Goal: Transaction & Acquisition: Purchase product/service

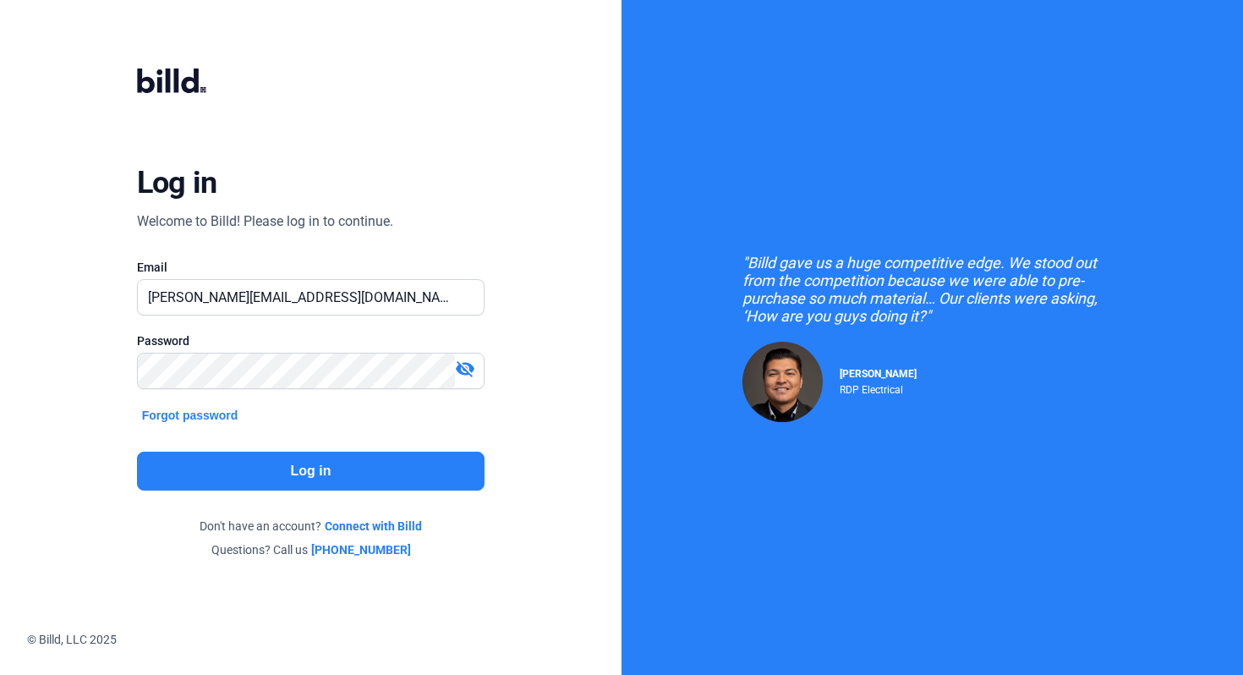
click at [324, 473] on button "Log in" at bounding box center [311, 471] width 348 height 39
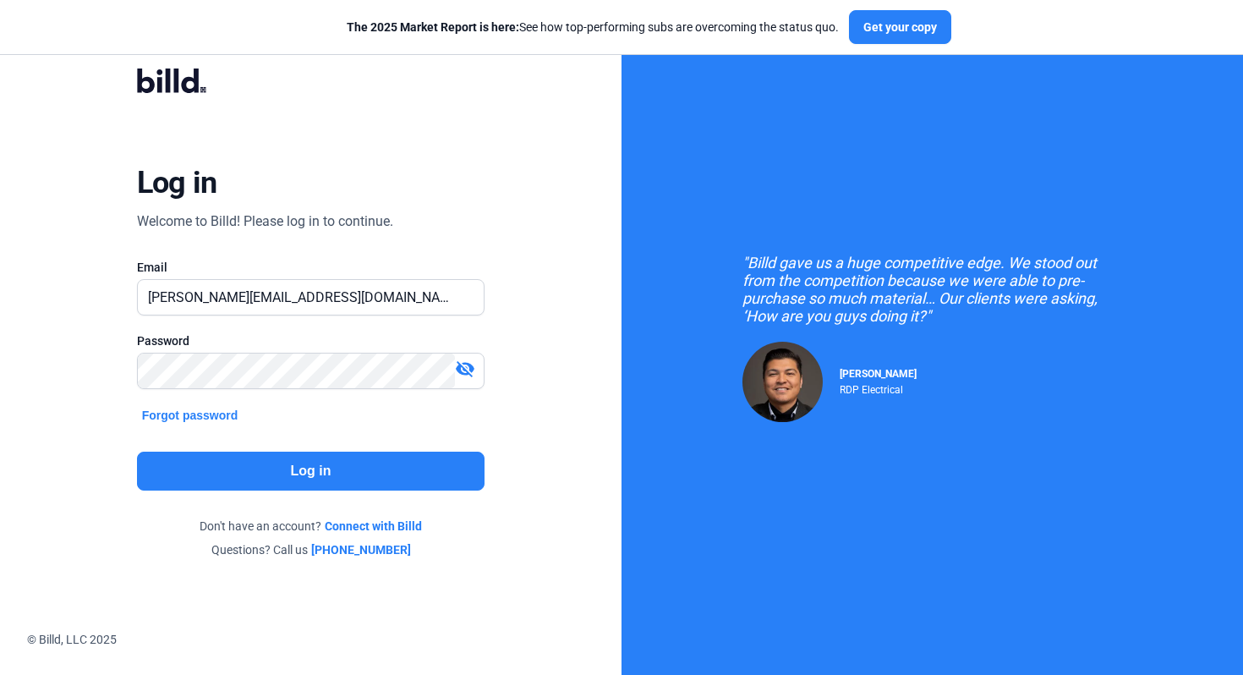
click at [227, 476] on button "Log in" at bounding box center [311, 471] width 348 height 39
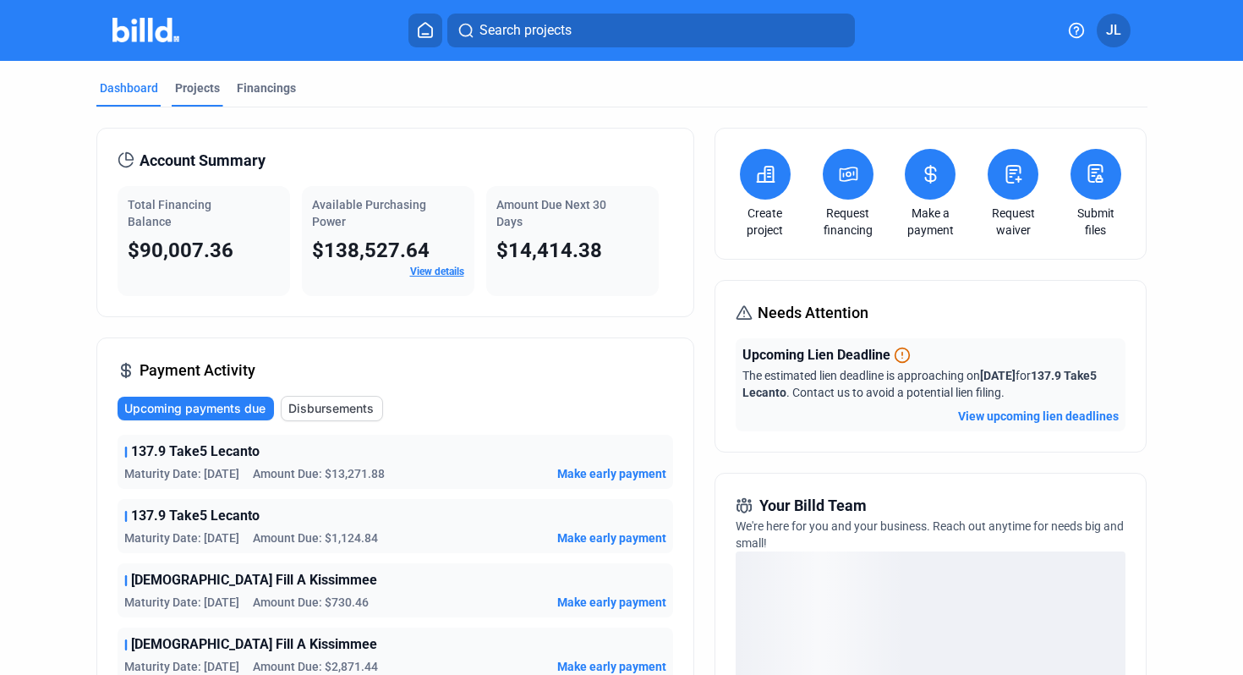
click at [204, 101] on div "Projects" at bounding box center [198, 92] width 52 height 27
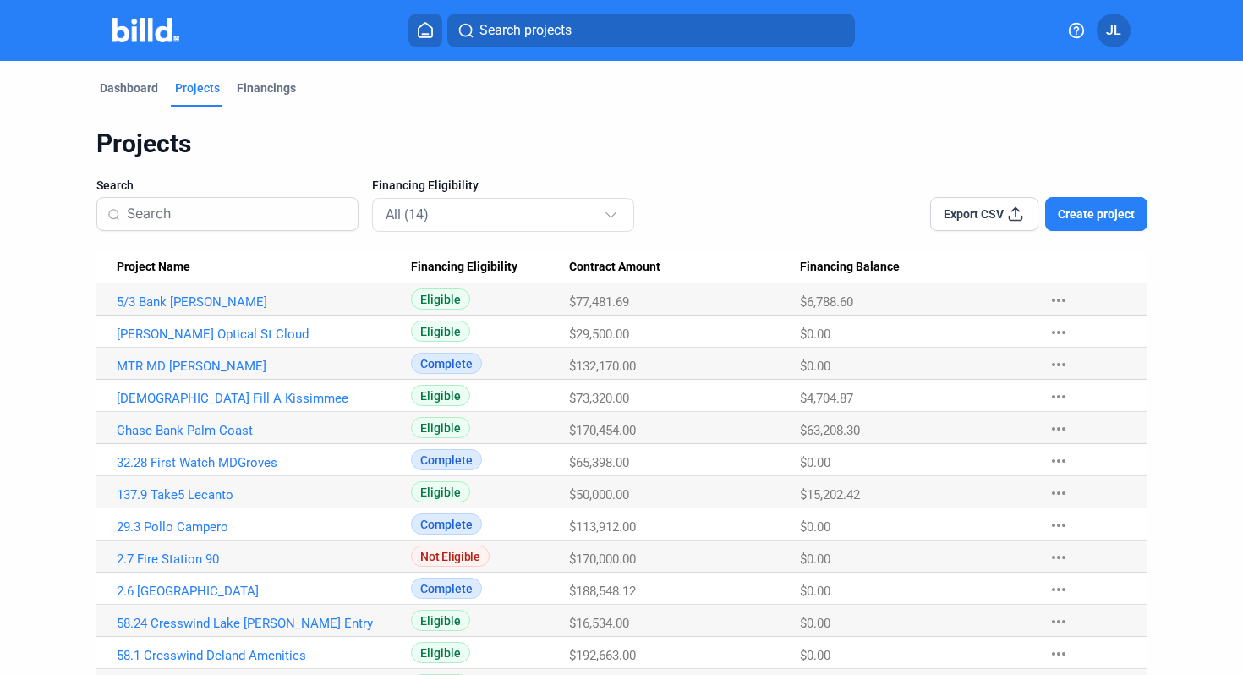
click at [125, 47] on div "Search projects JL" at bounding box center [622, 31] width 1216 height 34
click at [157, 25] on img at bounding box center [145, 30] width 67 height 25
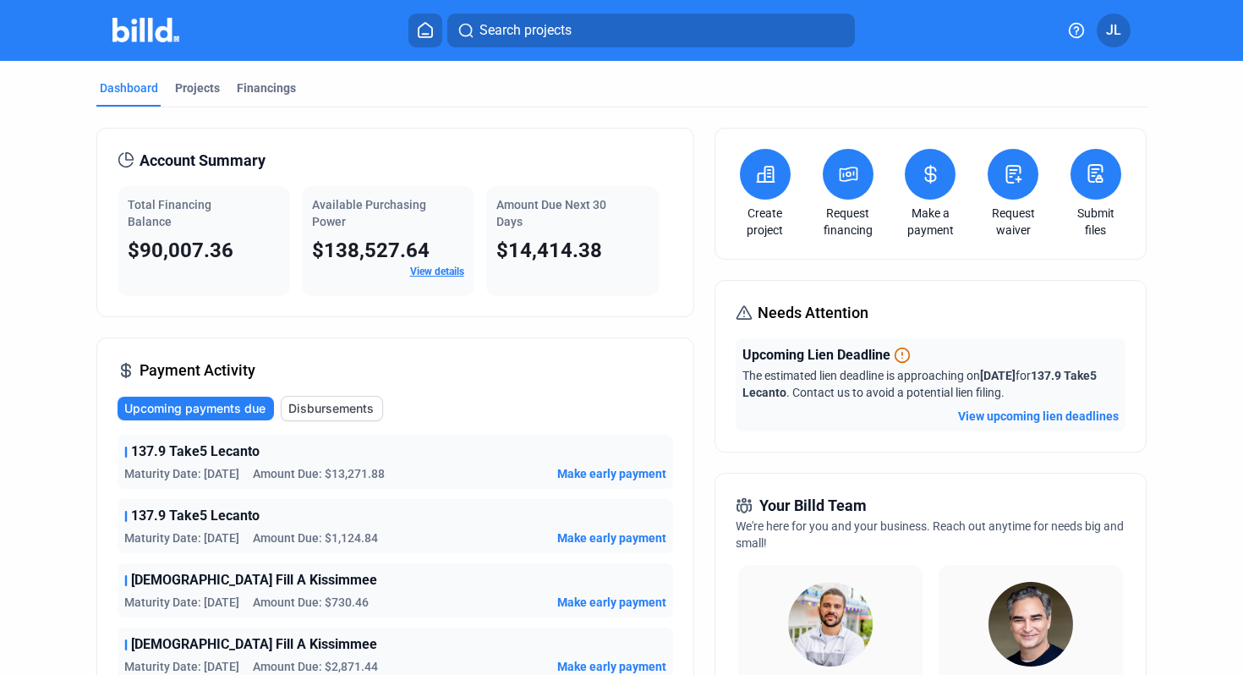
click at [912, 174] on button at bounding box center [930, 174] width 51 height 51
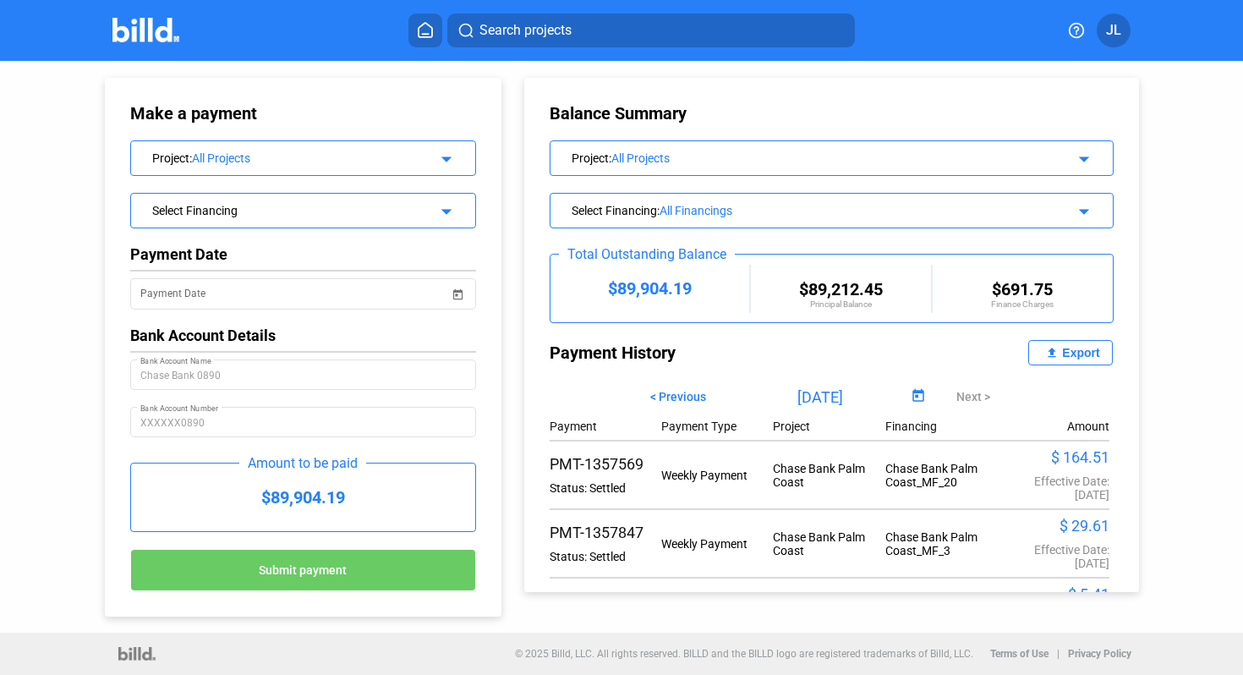
click at [879, 162] on div "All Projects" at bounding box center [825, 158] width 428 height 14
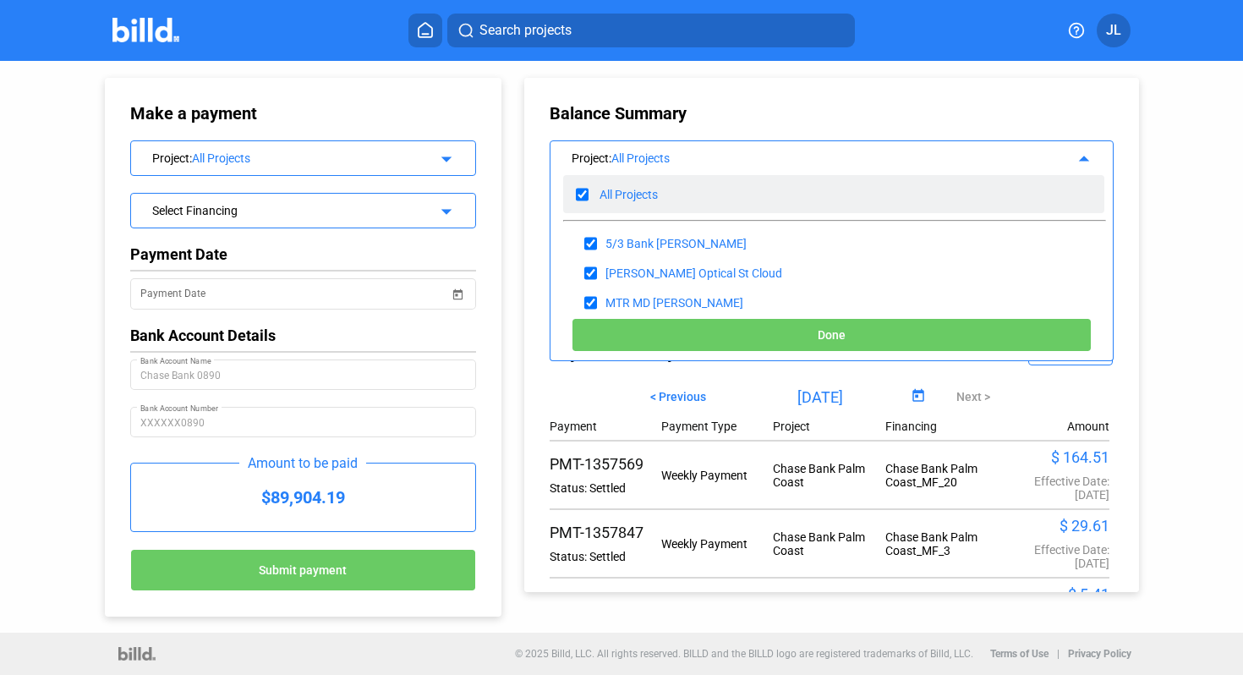
click at [582, 200] on input "checkbox" at bounding box center [582, 194] width 13 height 25
checkbox input "false"
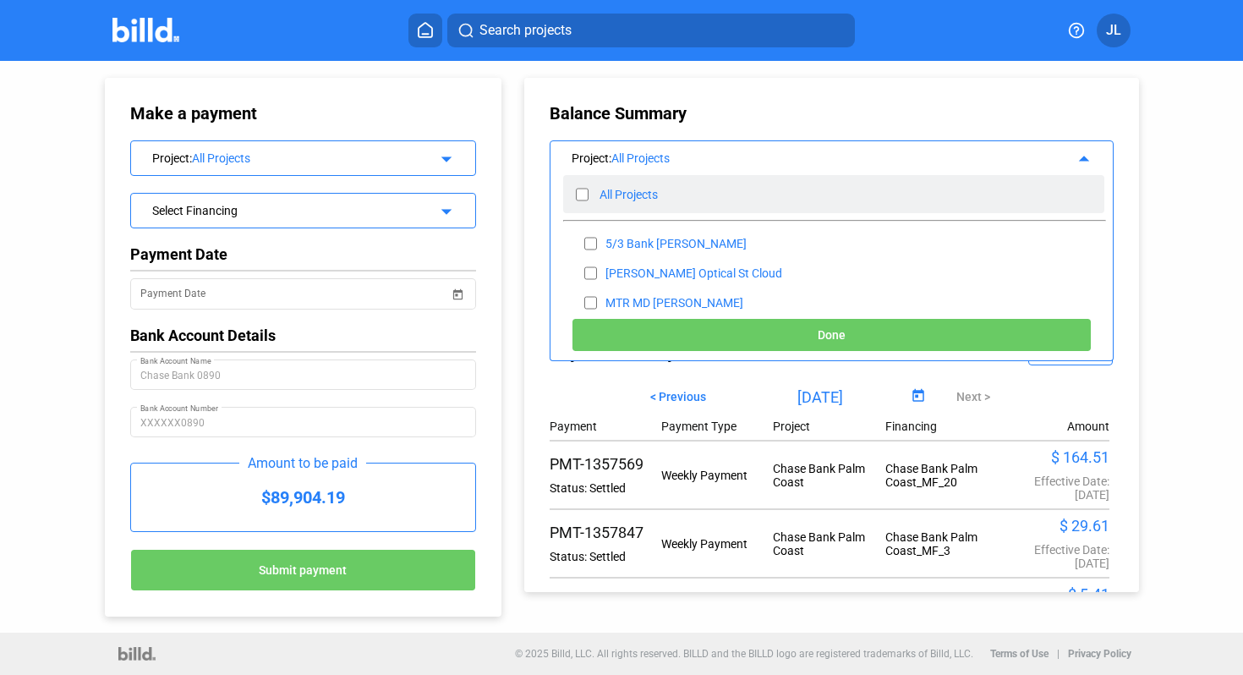
checkbox input "false"
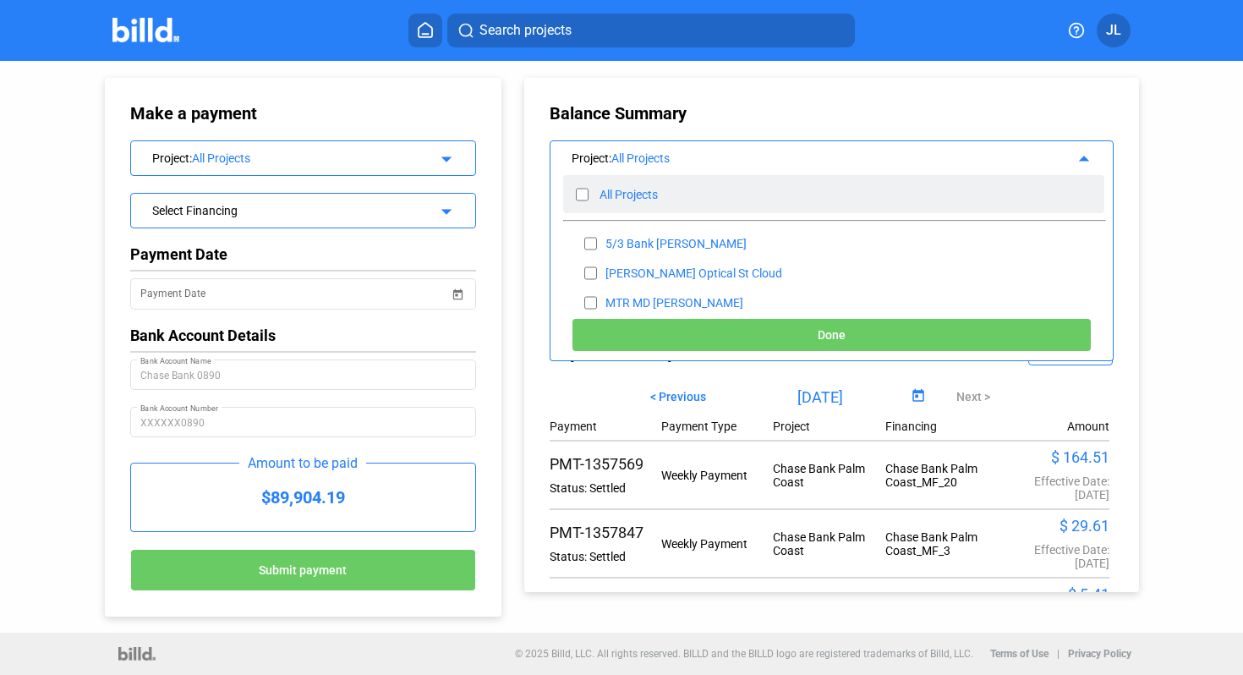
checkbox input "false"
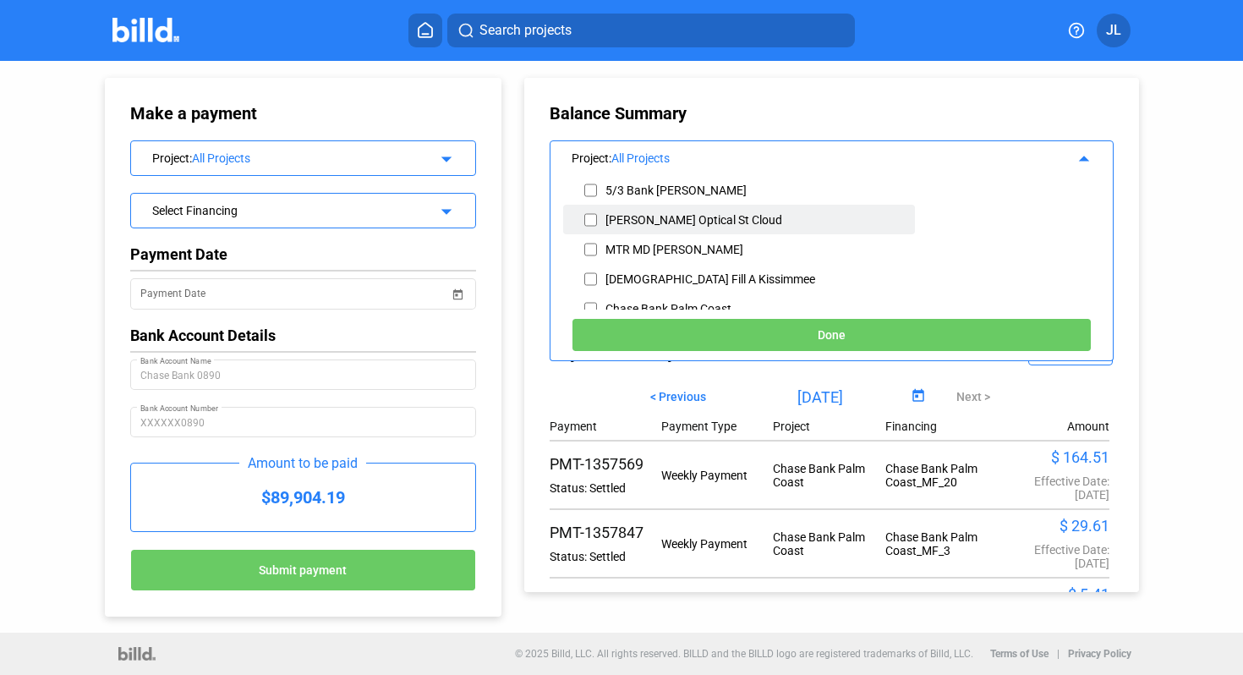
scroll to position [88, 0]
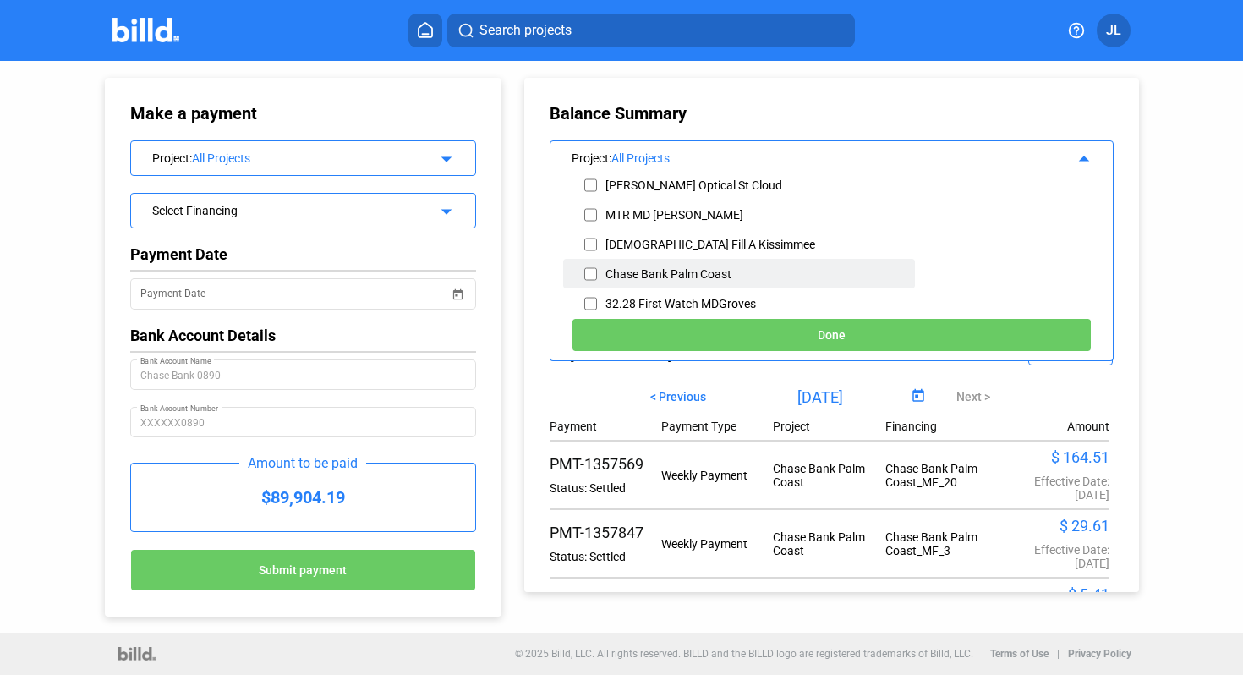
click at [633, 268] on div "Chase Bank Palm Coast" at bounding box center [668, 274] width 126 height 14
click at [586, 271] on input "checkbox" at bounding box center [590, 273] width 13 height 25
checkbox input "true"
click at [797, 336] on button "Done" at bounding box center [832, 335] width 520 height 34
